Goal: Information Seeking & Learning: Learn about a topic

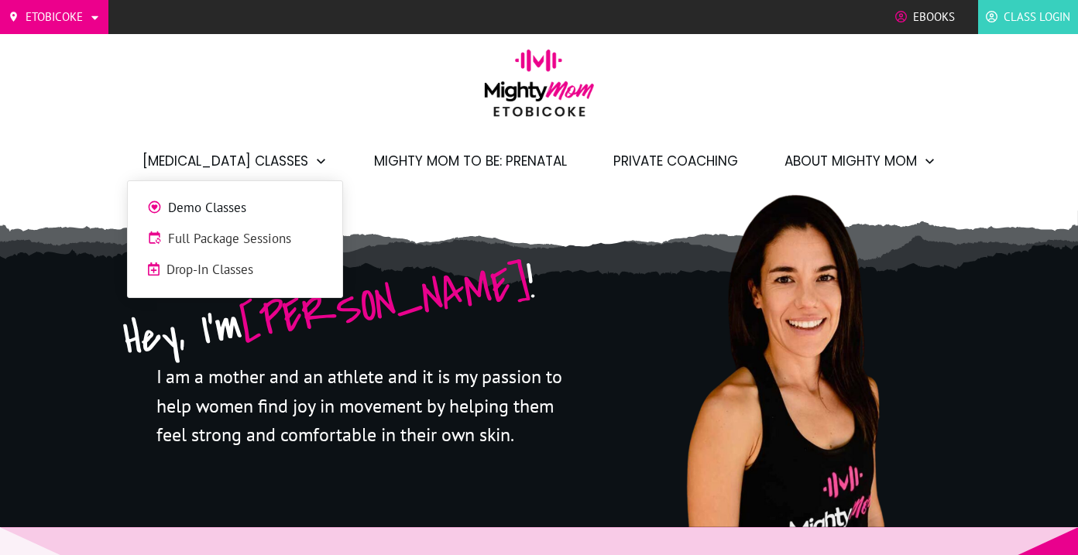
click at [262, 232] on span "Full Package Sessions" at bounding box center [245, 239] width 155 height 20
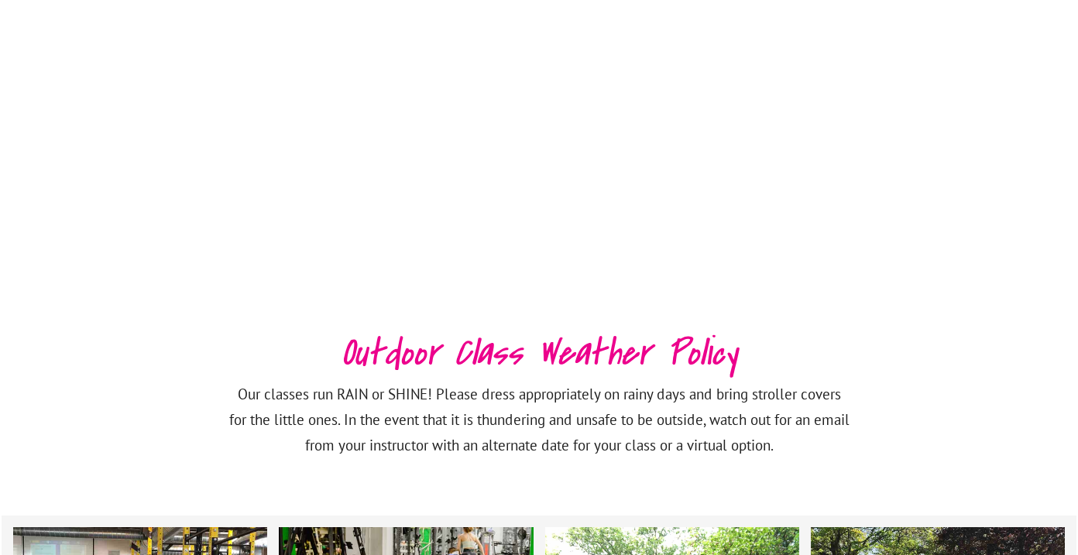
scroll to position [2450, 0]
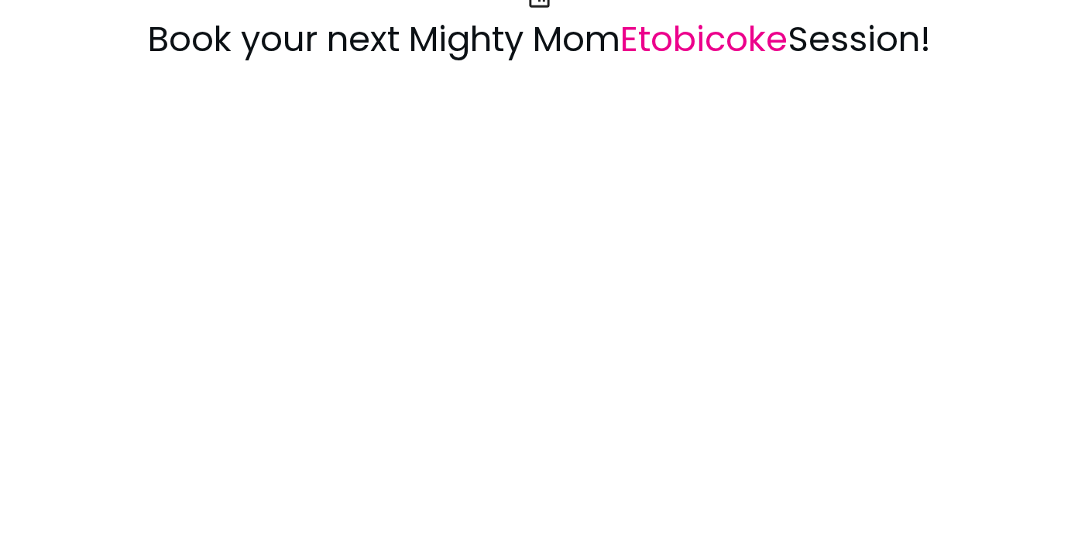
scroll to position [1778, 0]
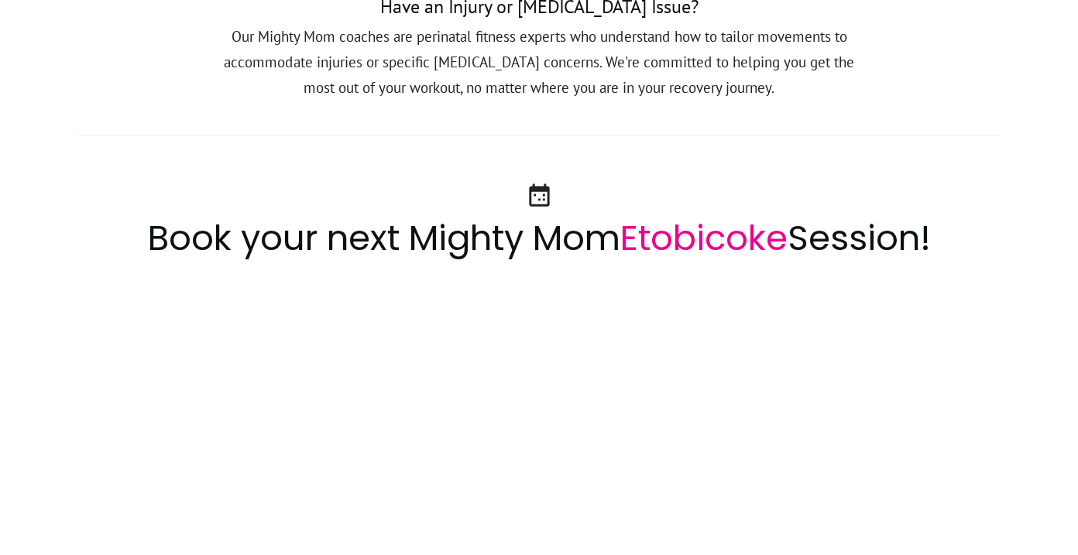
scroll to position [1568, 0]
